Goal: Navigation & Orientation: Find specific page/section

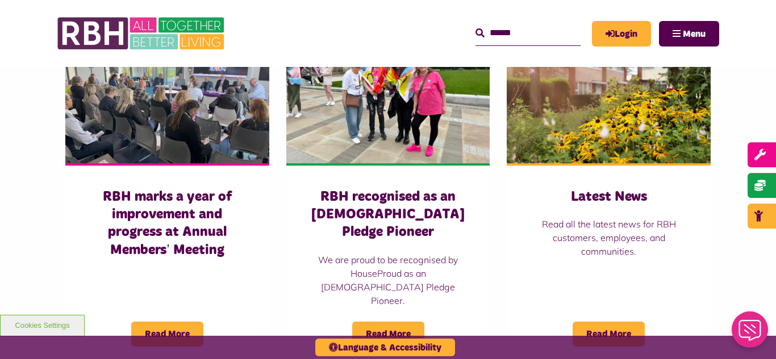
scroll to position [818, 0]
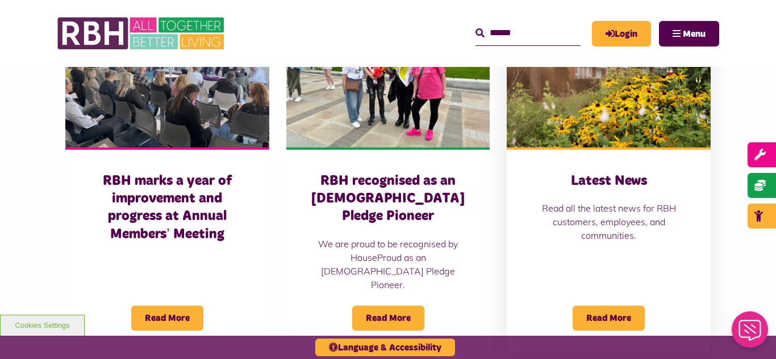
click at [607, 93] on img at bounding box center [609, 83] width 204 height 127
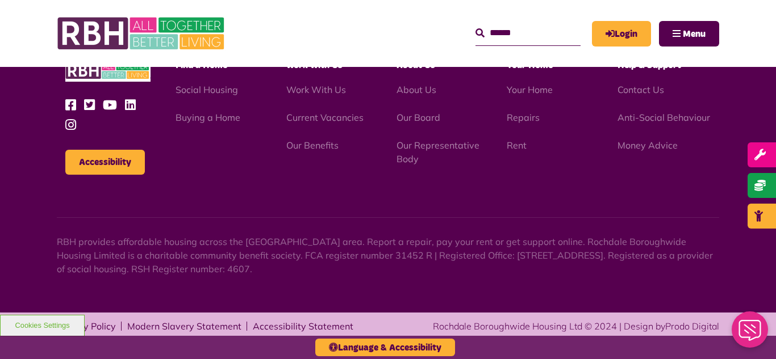
scroll to position [1616, 0]
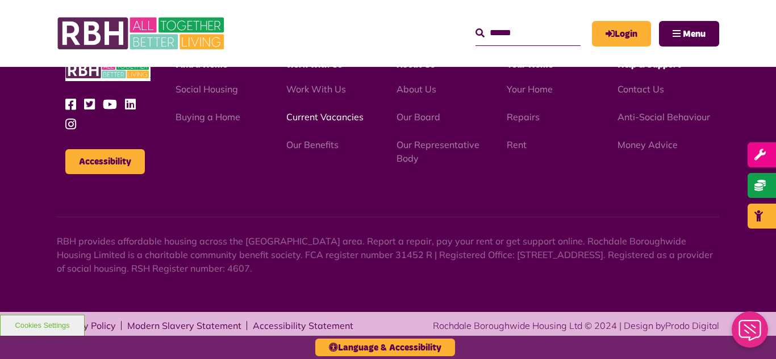
click at [309, 122] on link "Current Vacancies" at bounding box center [324, 116] width 77 height 11
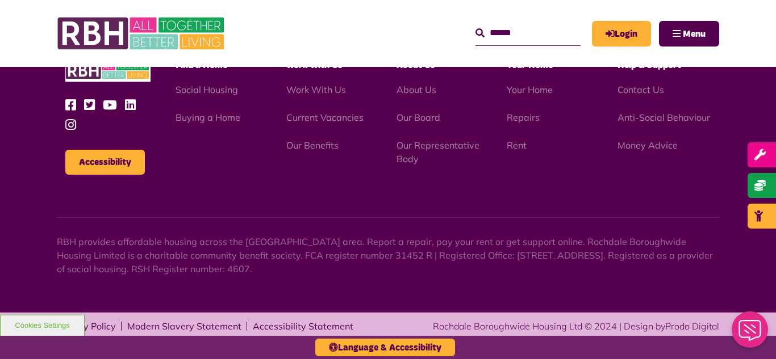
scroll to position [1334, 0]
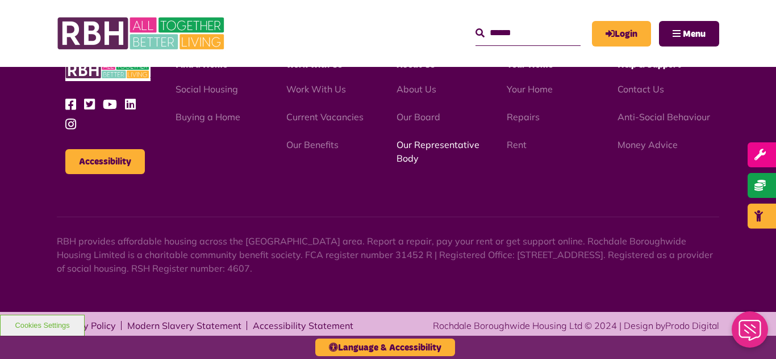
click at [417, 148] on link "Our Representative Body" at bounding box center [437, 151] width 83 height 25
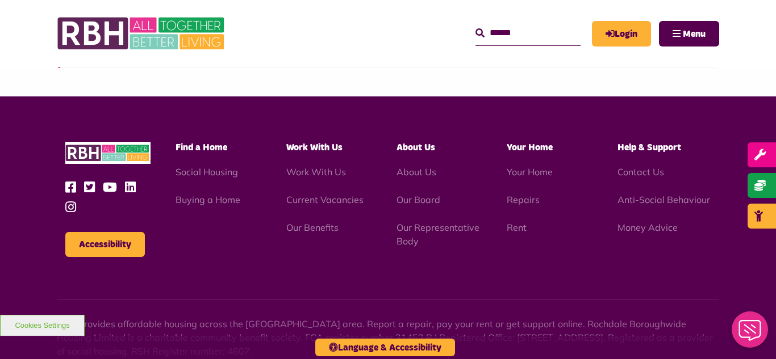
scroll to position [3248, 0]
